Goal: Find contact information: Find contact information

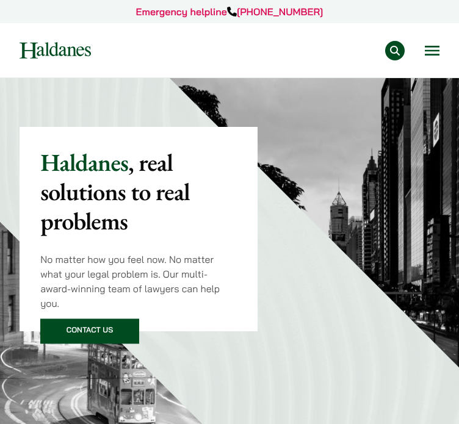
click at [428, 51] on button "Open menu" at bounding box center [432, 51] width 15 height 10
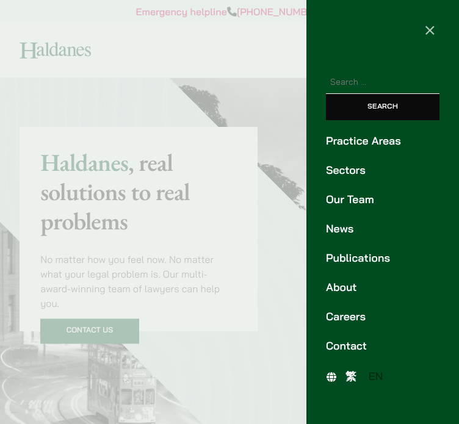
click at [351, 199] on link "Our Team" at bounding box center [382, 200] width 113 height 16
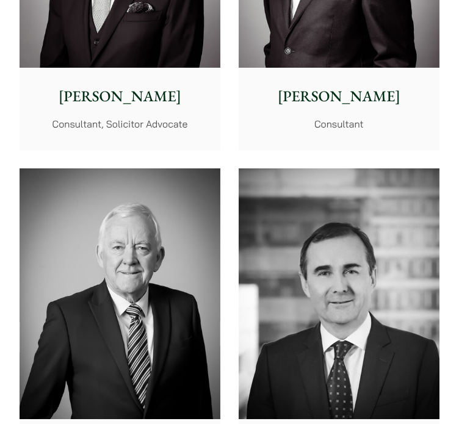
scroll to position [6897, 0]
click at [174, 261] on img at bounding box center [120, 293] width 201 height 251
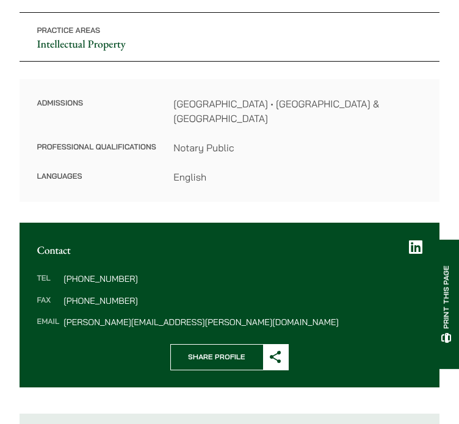
scroll to position [279, 0]
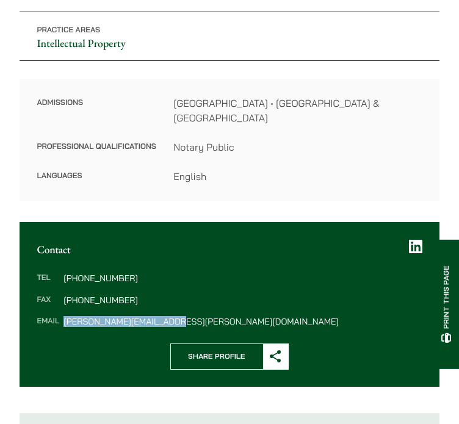
drag, startPoint x: 177, startPoint y: 303, endPoint x: 62, endPoint y: 309, distance: 115.5
click at [62, 309] on dl "Tel (852) 2868 1234 Fax (852) 2845 1637 Email tim.hancock@haldanes.com" at bounding box center [229, 300] width 385 height 52
copy dd "tim.hancock@haldanes.com"
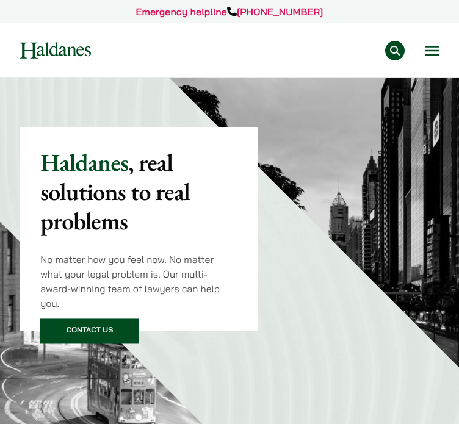
click at [433, 55] on button "Open menu" at bounding box center [432, 51] width 15 height 10
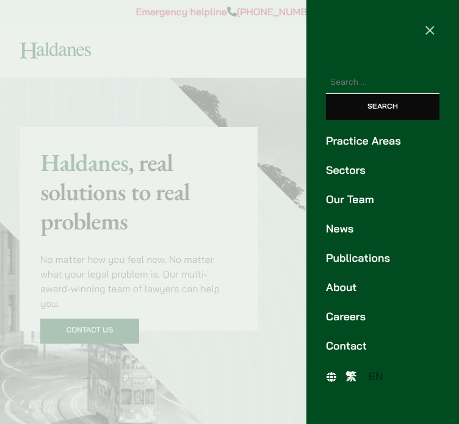
click at [364, 197] on link "Our Team" at bounding box center [382, 200] width 113 height 16
